Goal: Task Accomplishment & Management: Manage account settings

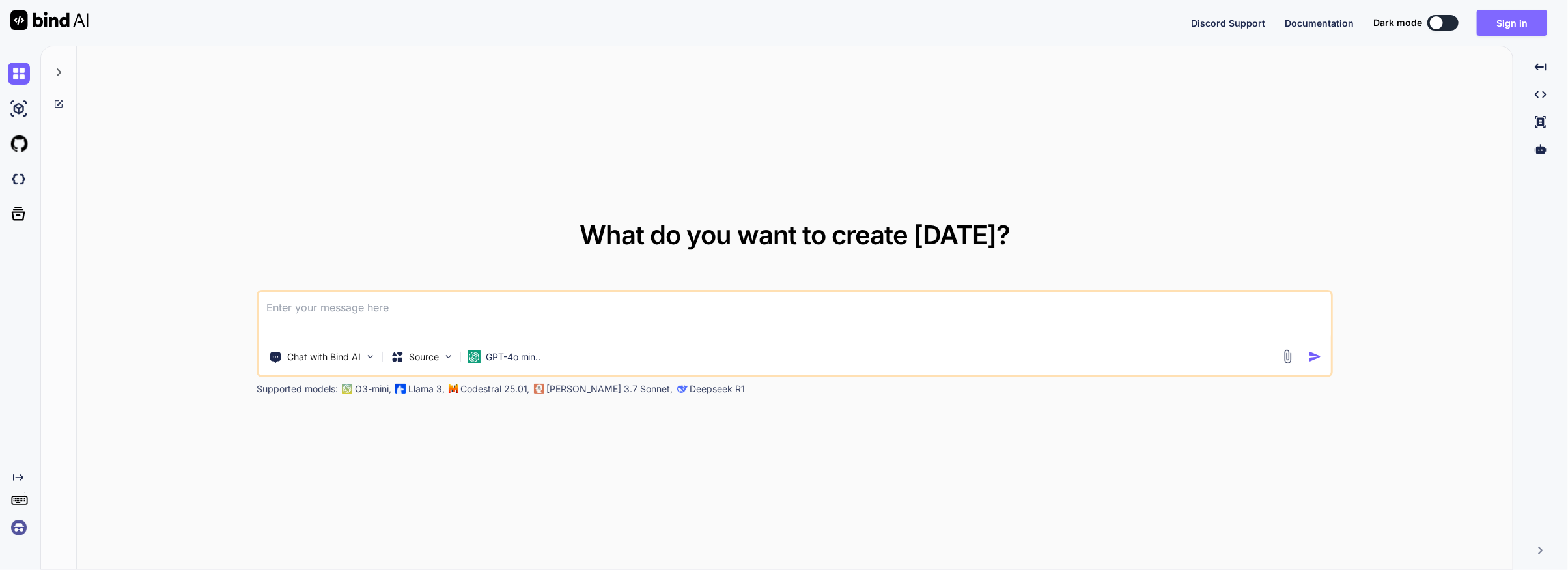
click at [1505, 20] on button "Sign in" at bounding box center [1512, 23] width 71 height 26
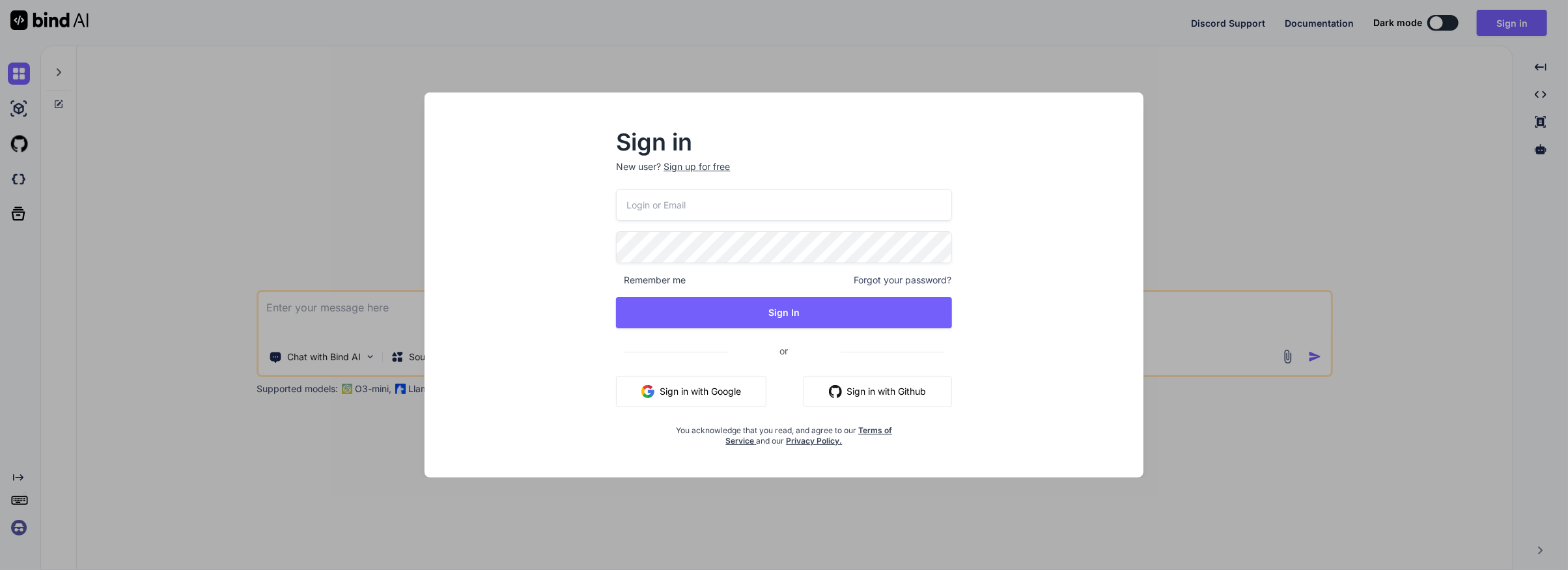
click at [692, 392] on button "Sign in with Google" at bounding box center [692, 391] width 150 height 31
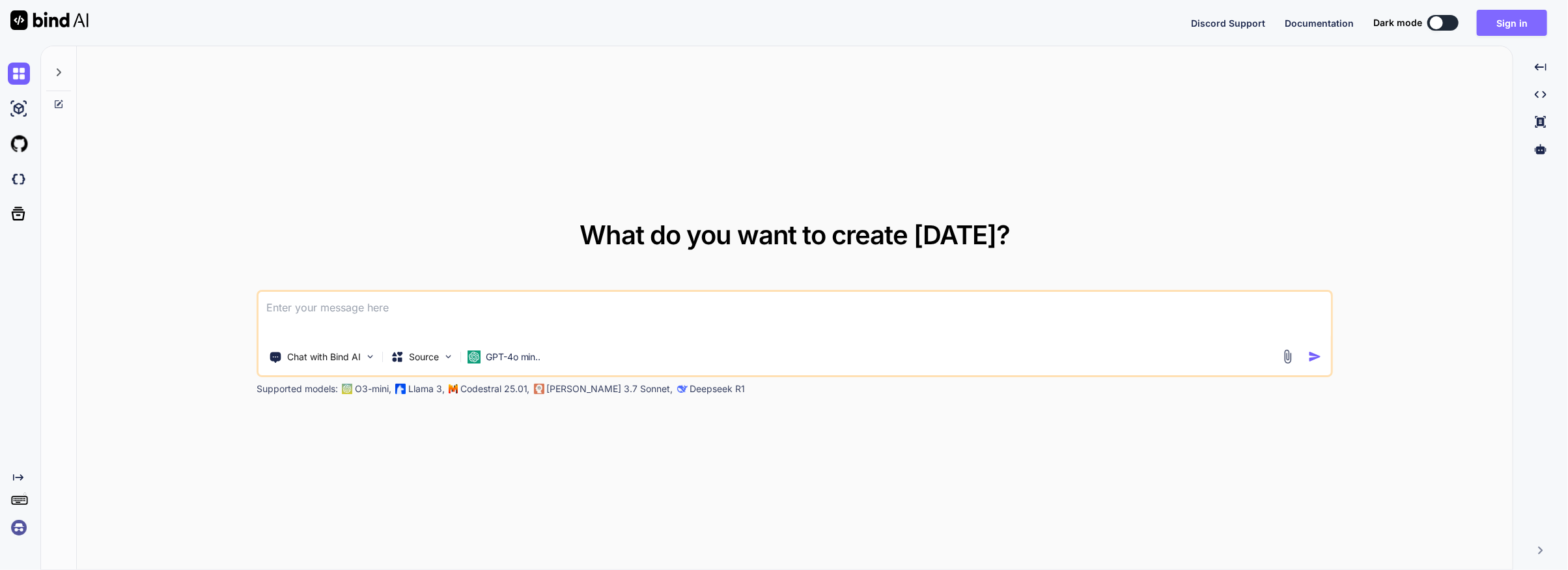
click at [1503, 23] on button "Sign in" at bounding box center [1512, 23] width 71 height 26
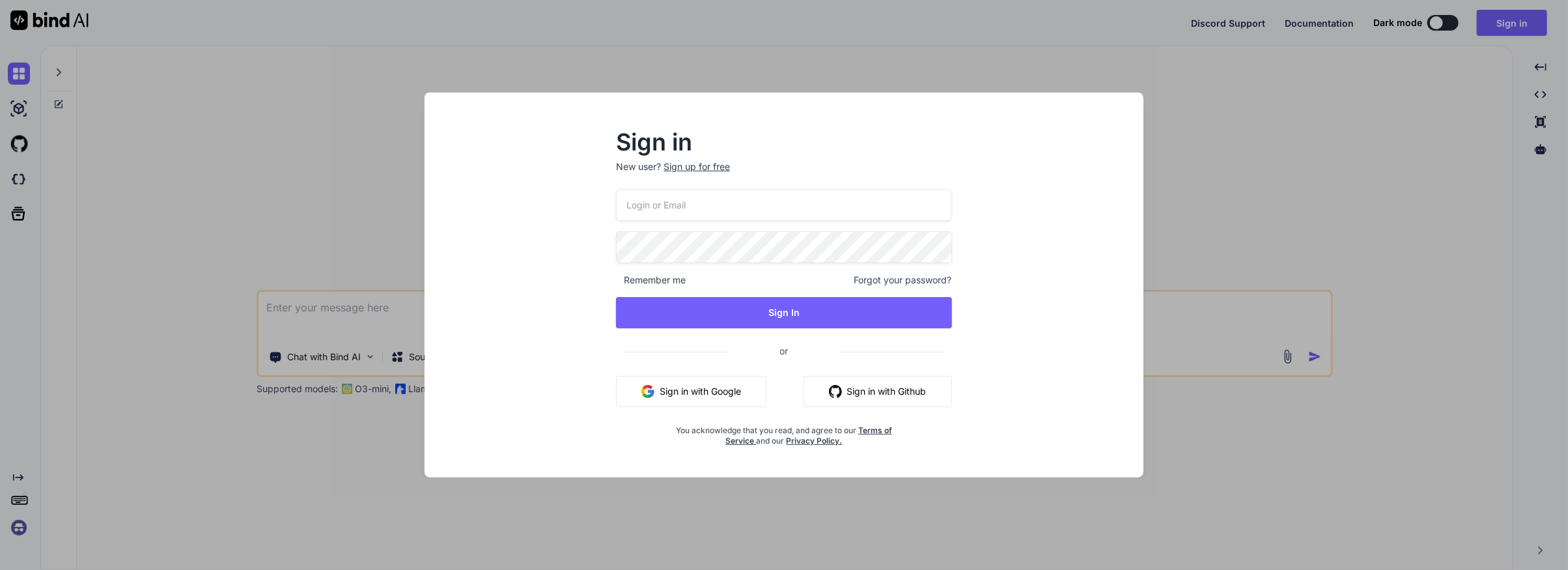
click at [697, 394] on button "Sign in with Google" at bounding box center [692, 391] width 150 height 31
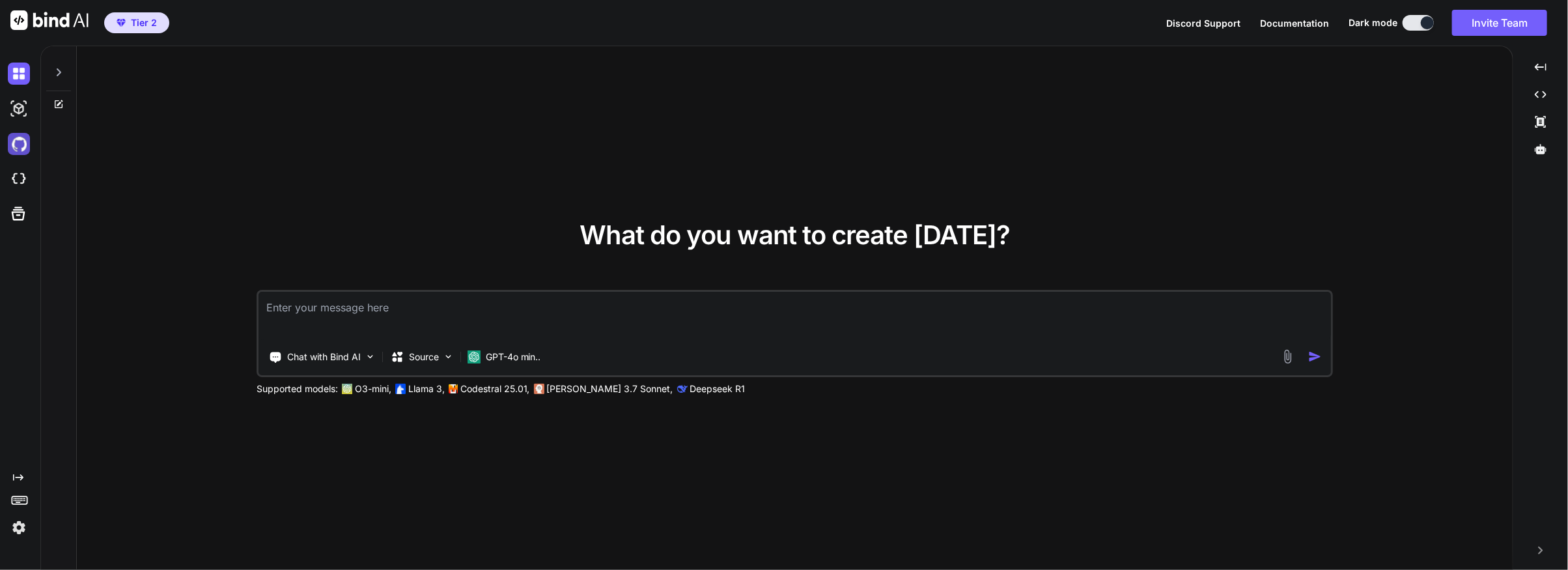
click at [21, 145] on img at bounding box center [18, 143] width 22 height 22
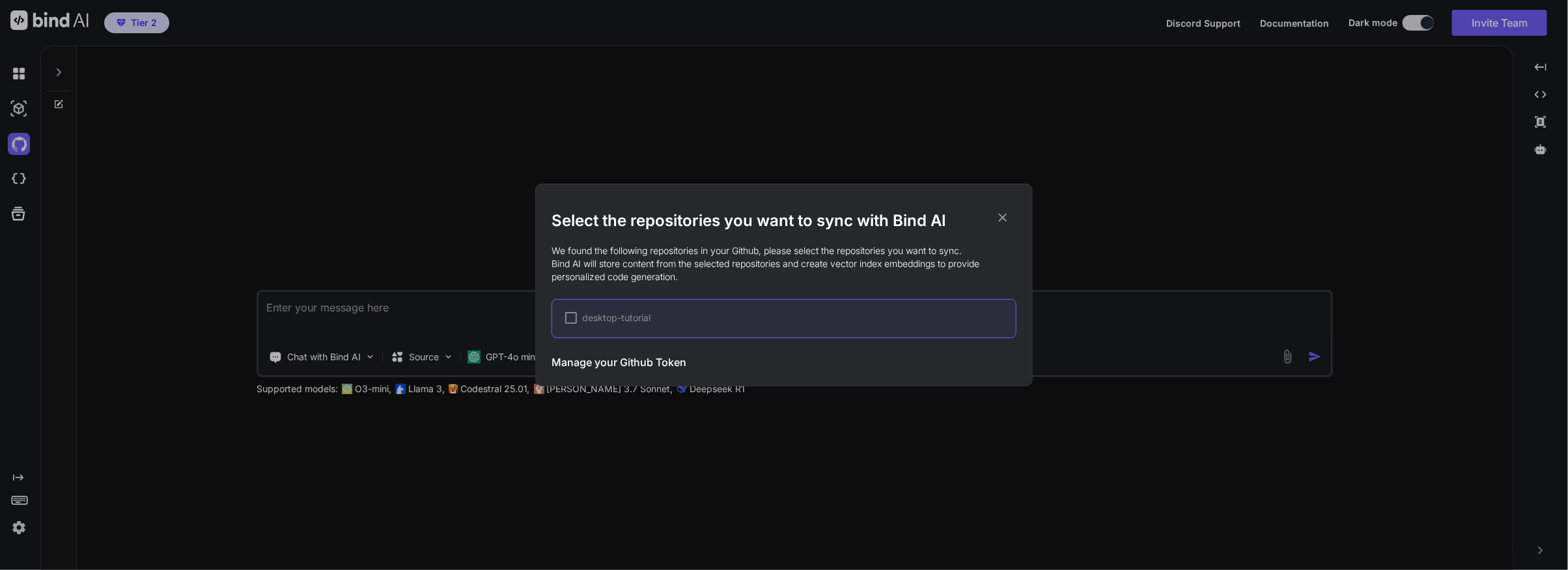
click at [604, 361] on h3 "Manage your Github Token" at bounding box center [619, 362] width 135 height 15
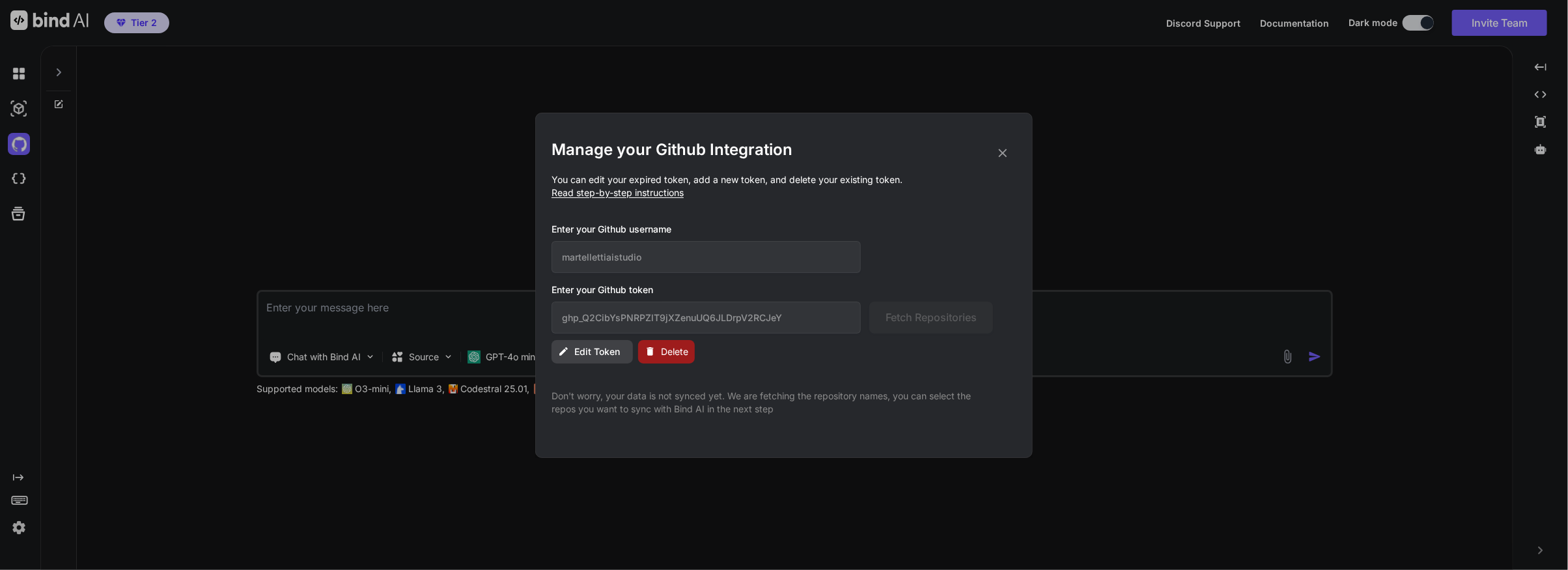
click at [590, 351] on span "Edit Token" at bounding box center [597, 351] width 45 height 13
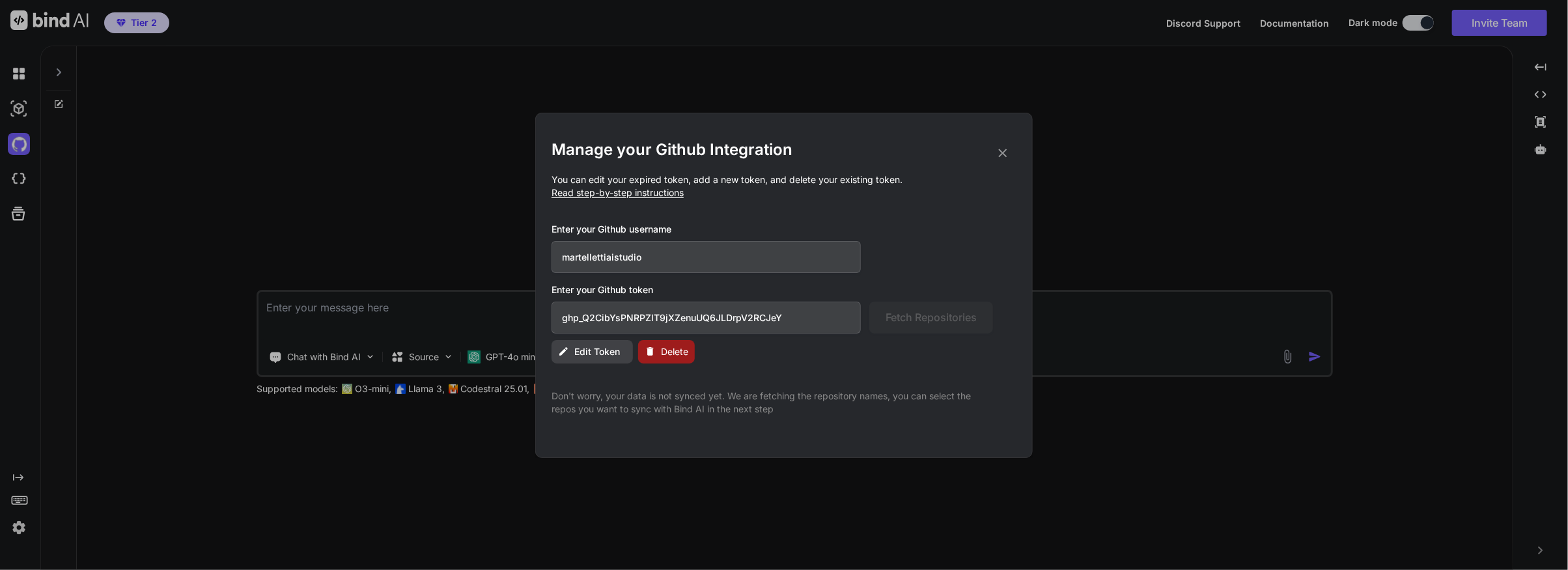
click at [670, 353] on span "Delete" at bounding box center [675, 351] width 28 height 13
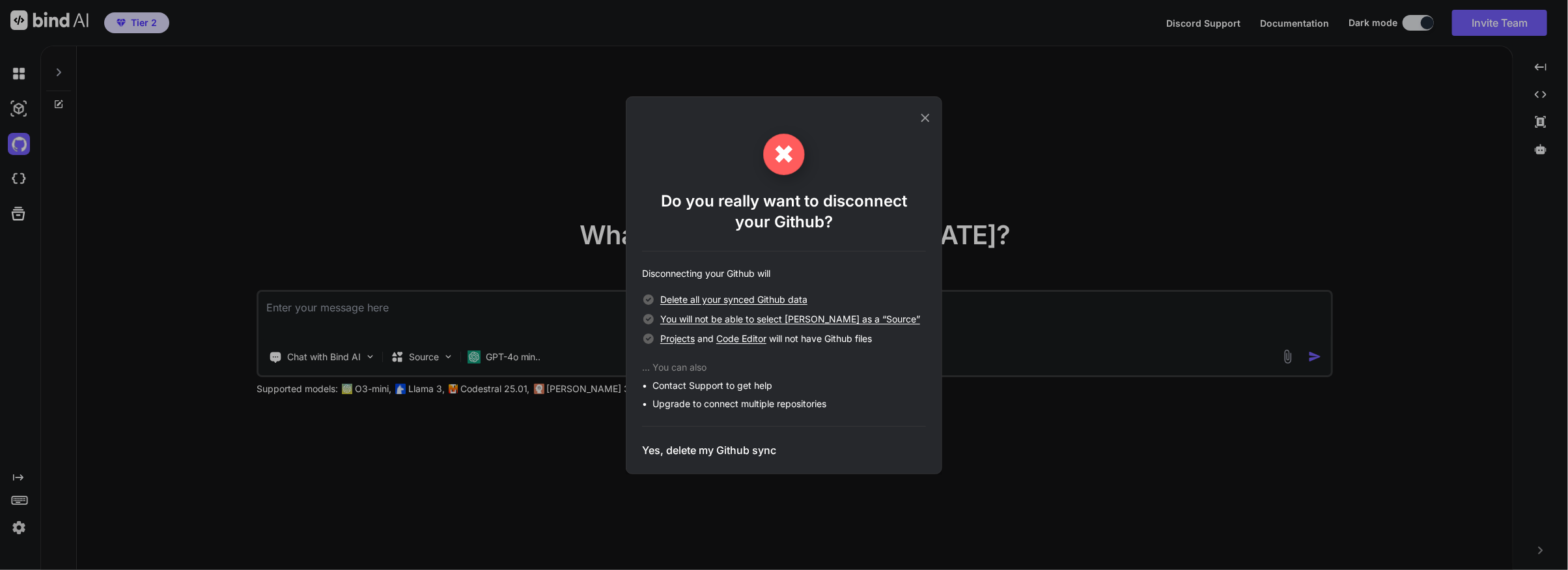
click at [697, 452] on h3 "Yes, delete my Github sync" at bounding box center [709, 450] width 134 height 15
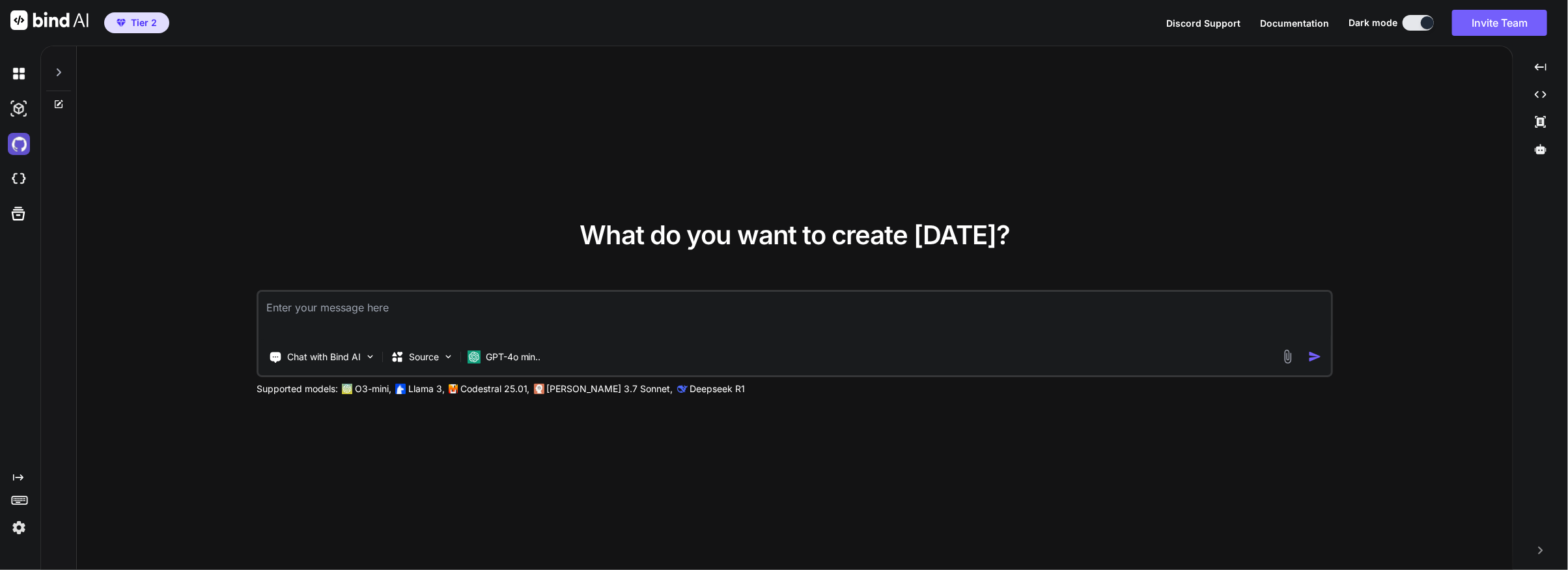
click at [18, 143] on img at bounding box center [18, 143] width 22 height 22
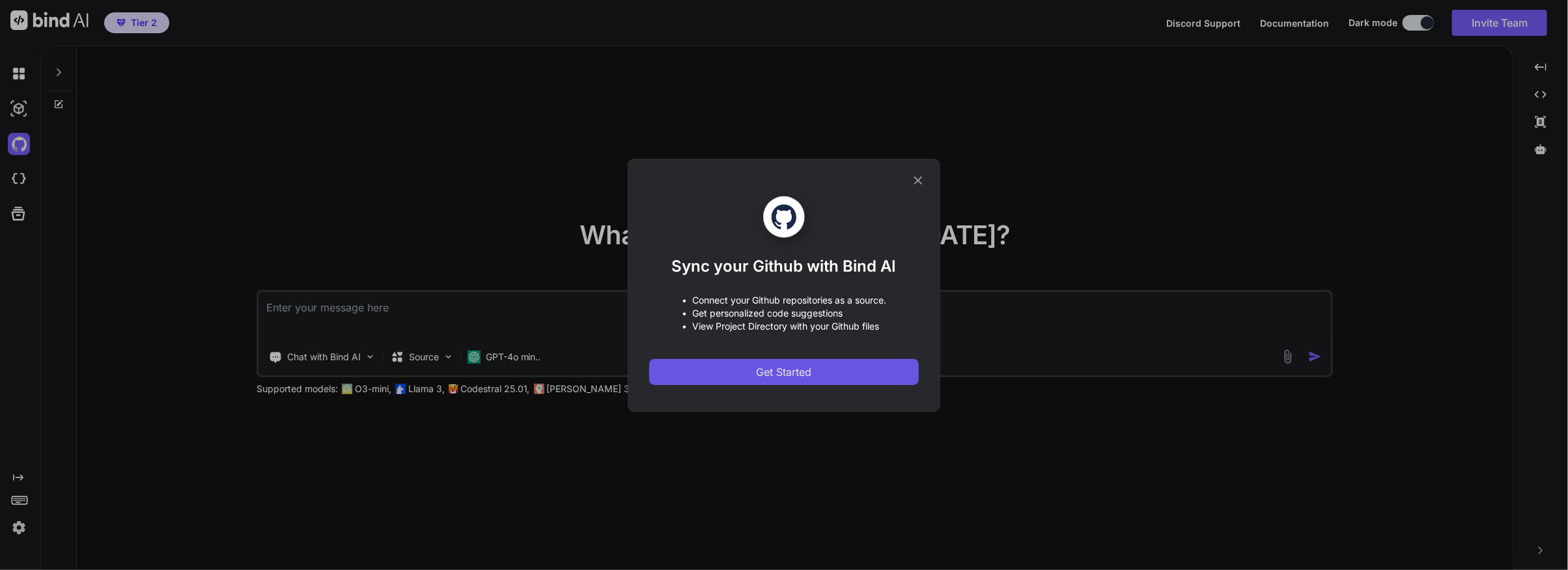
click at [759, 372] on span "Get Started" at bounding box center [784, 372] width 55 height 15
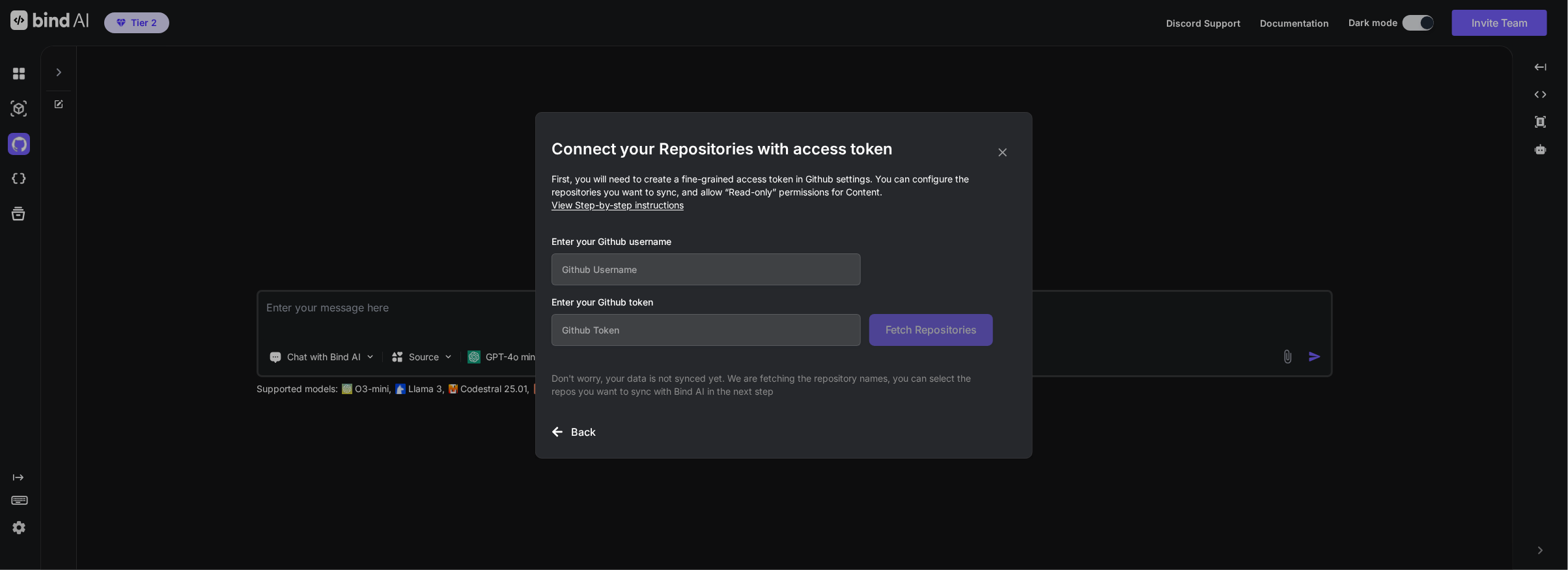
click at [603, 271] on input "text" at bounding box center [705, 269] width 309 height 32
click at [587, 271] on input "text" at bounding box center [705, 269] width 309 height 32
paste input "martellettiaistudi"
type input "martellettiaistudio"
click at [597, 331] on input "text" at bounding box center [705, 330] width 309 height 32
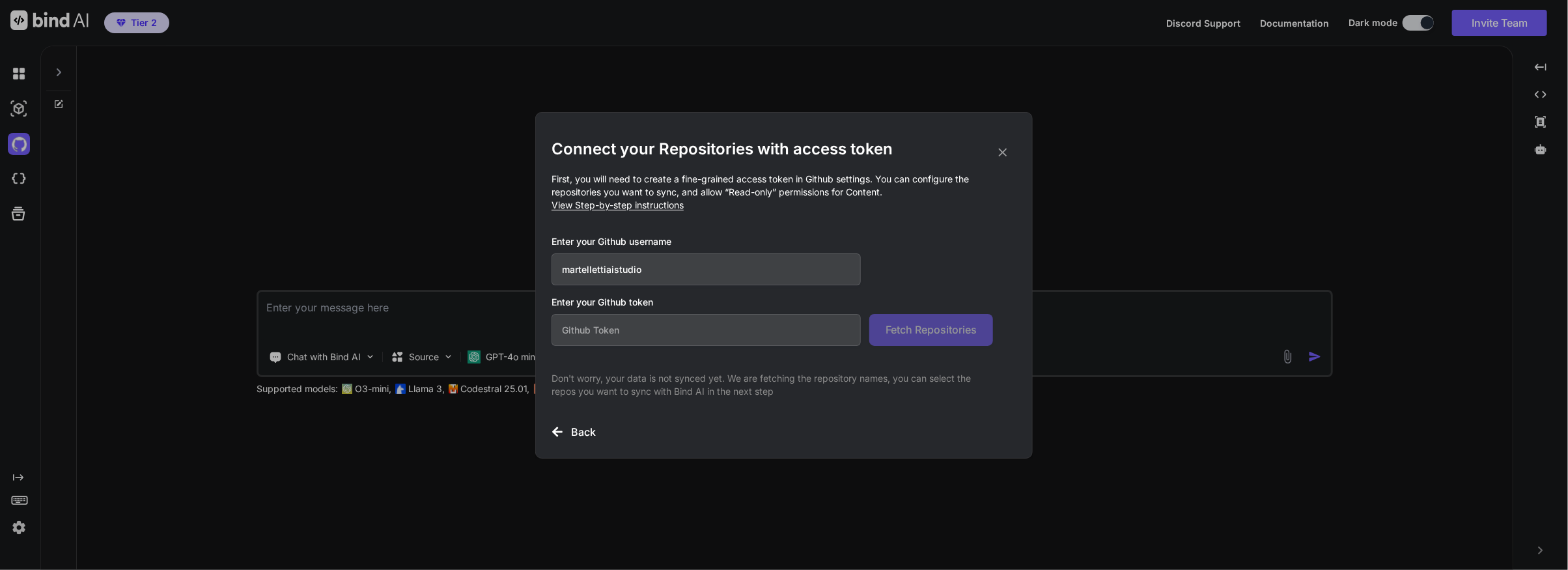
paste input "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"
type input "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"
click at [911, 329] on span "Fetch Repositories" at bounding box center [931, 330] width 91 height 15
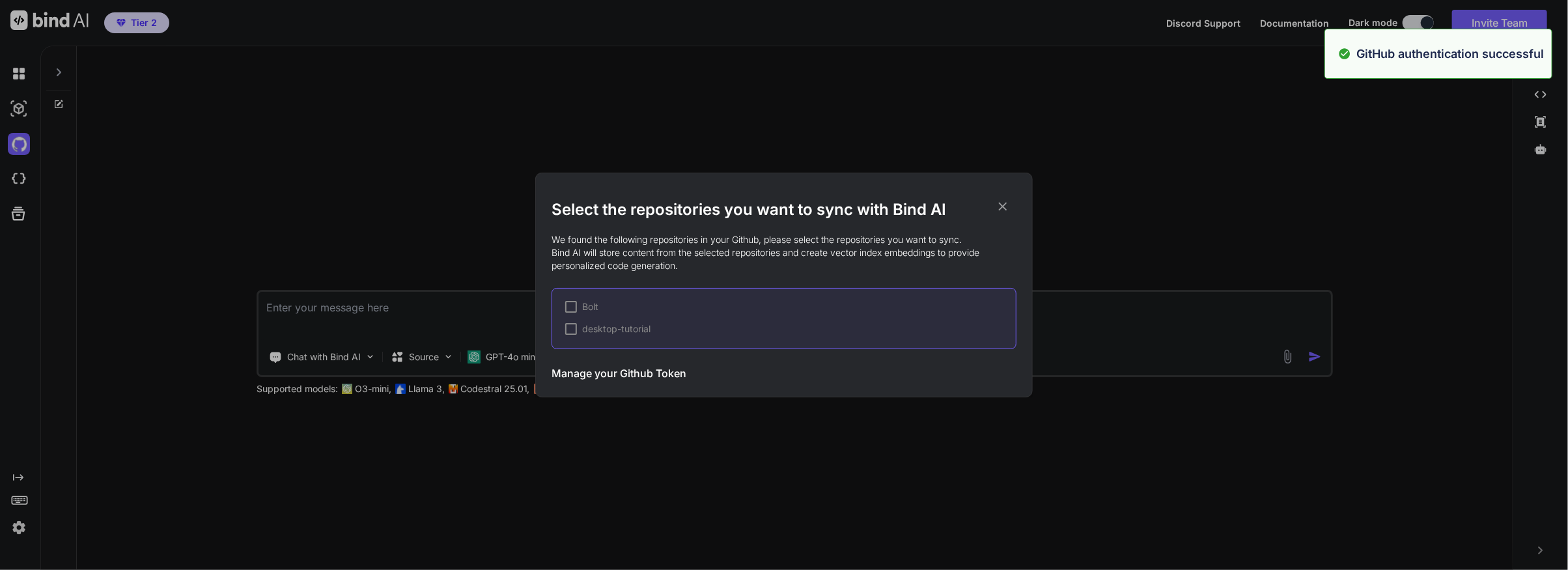
click at [568, 306] on div at bounding box center [570, 306] width 12 height 12
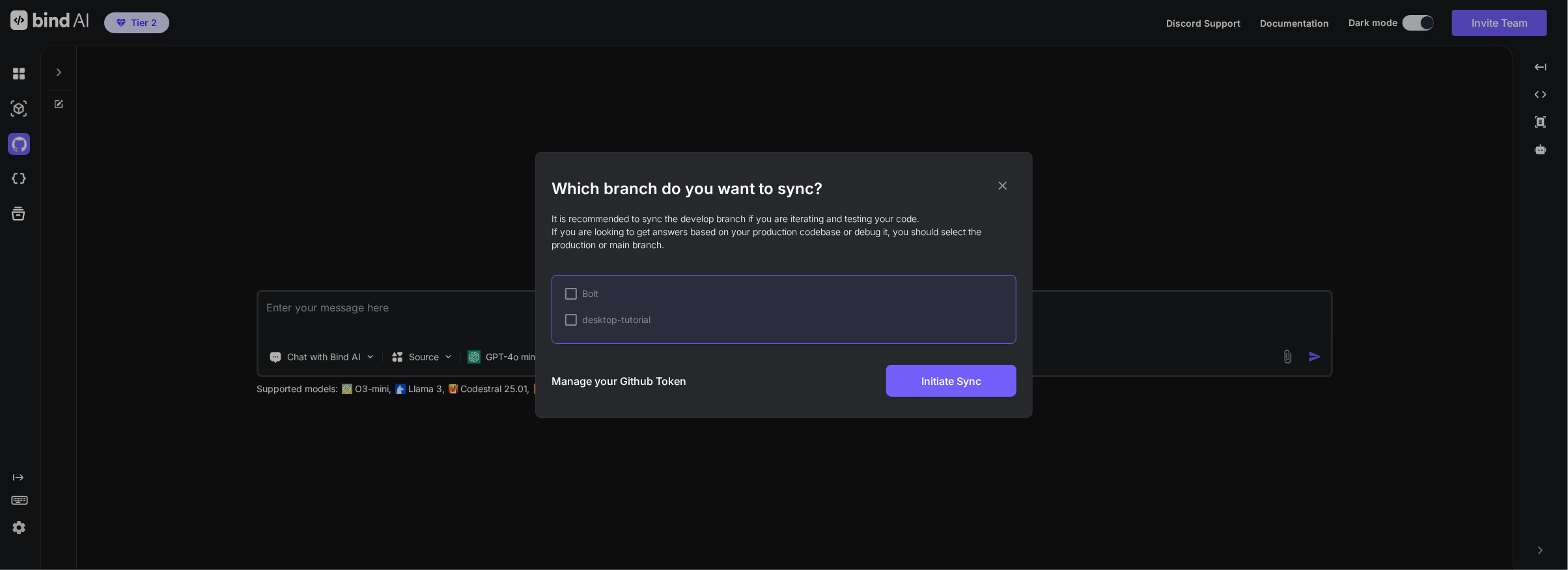
click at [573, 295] on div at bounding box center [570, 293] width 12 height 12
